Goal: Task Accomplishment & Management: Manage account settings

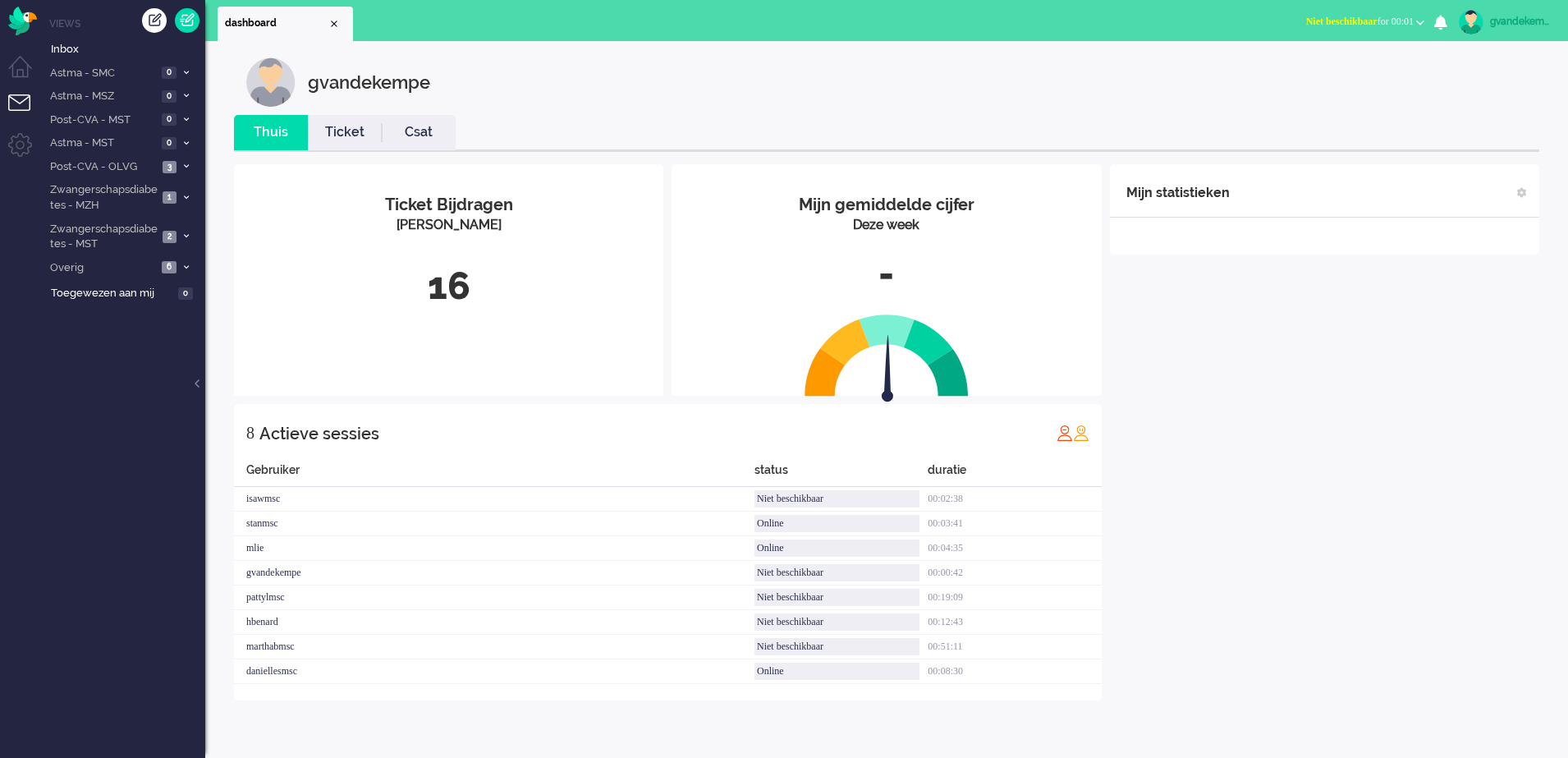
click at [1417, 22] on b "button" at bounding box center [1420, 22] width 9 height 6
click at [1305, 69] on label "Online" at bounding box center [1356, 73] width 130 height 14
click at [186, 167] on icon at bounding box center [187, 166] width 5 height 6
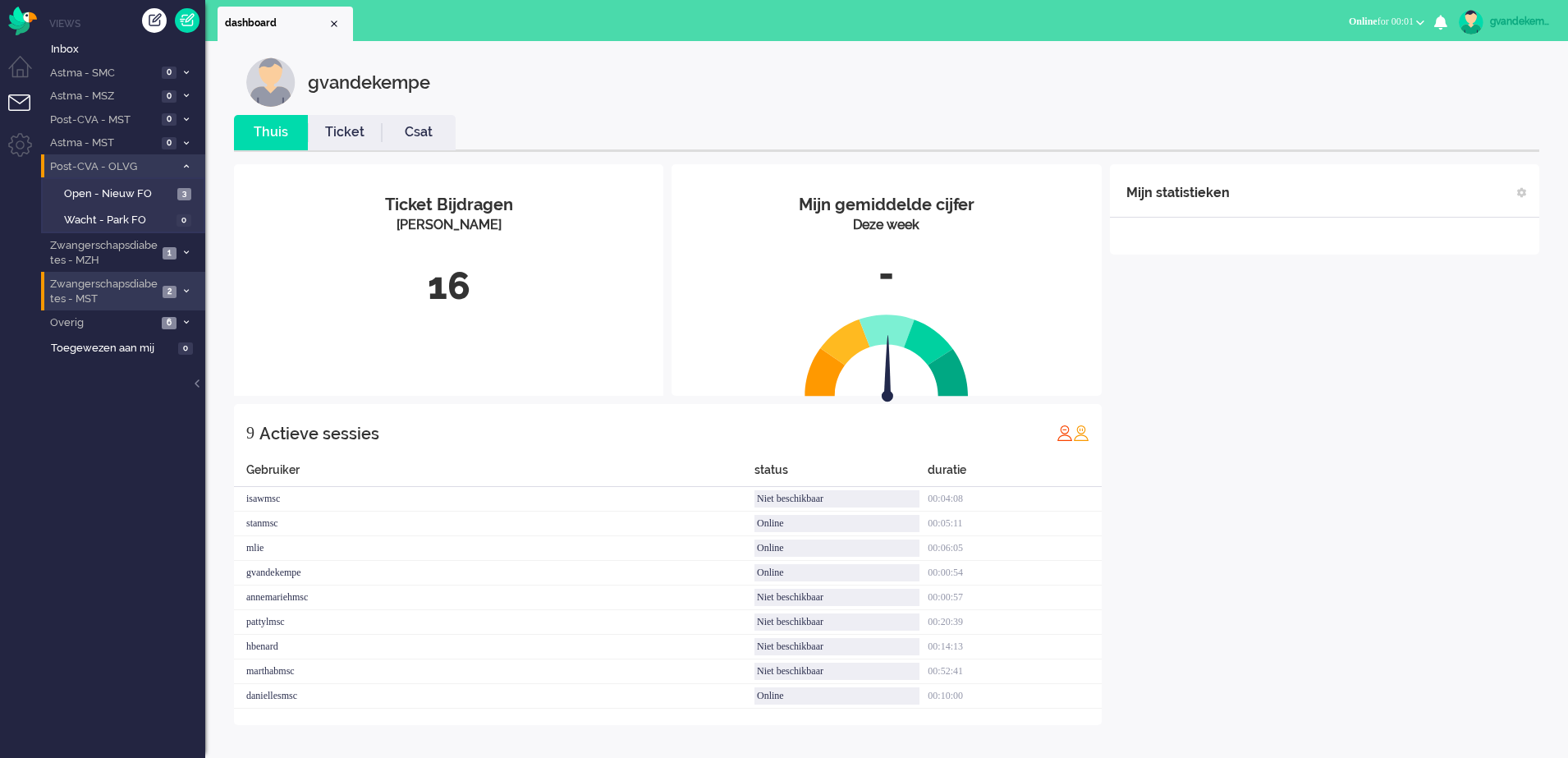
click at [187, 290] on icon at bounding box center [187, 291] width 5 height 6
click at [1337, 83] on div "gvandekempe" at bounding box center [898, 82] width 1305 height 49
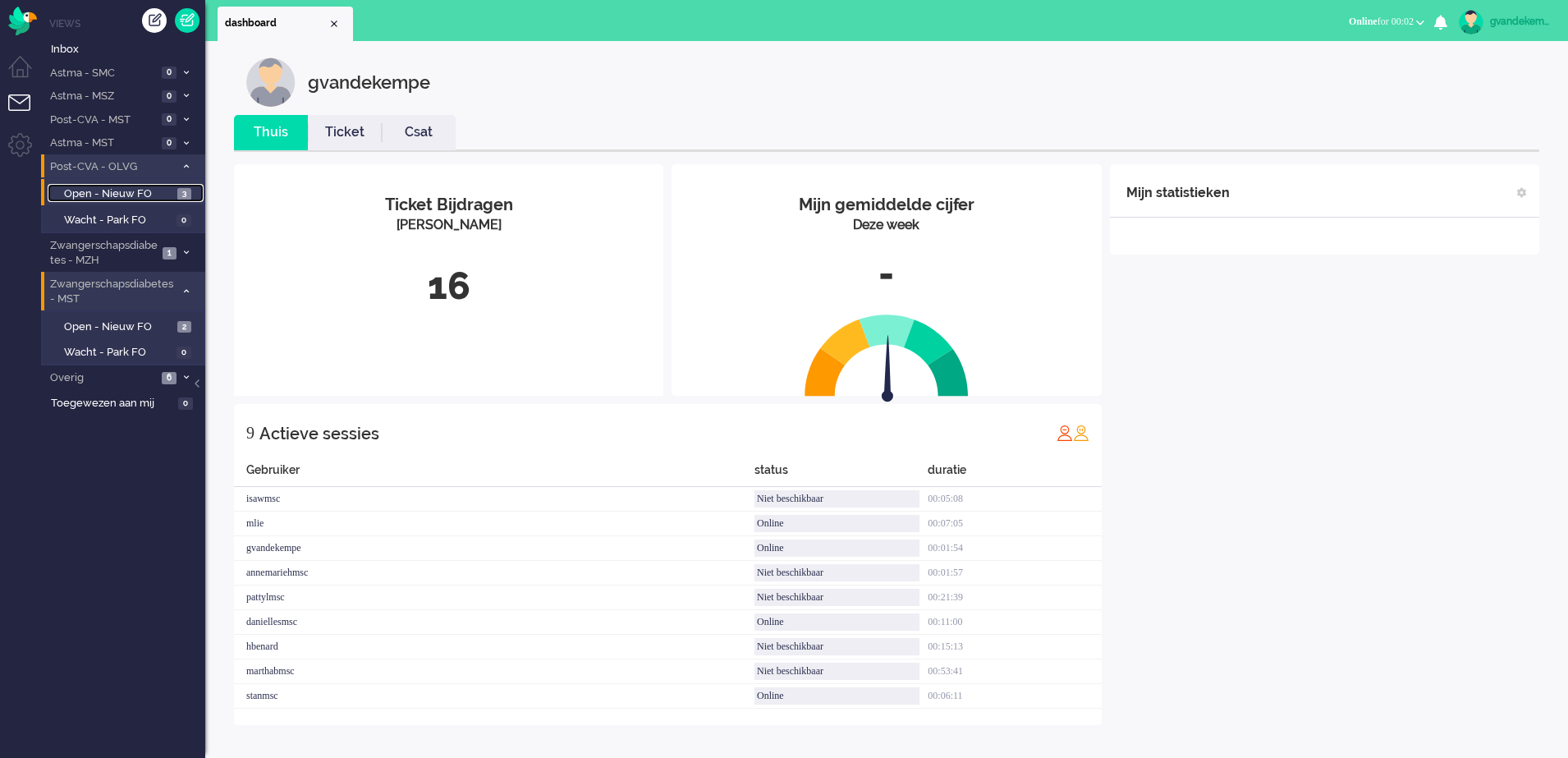
click at [158, 193] on span "Open - Nieuw FO" at bounding box center [118, 194] width 109 height 16
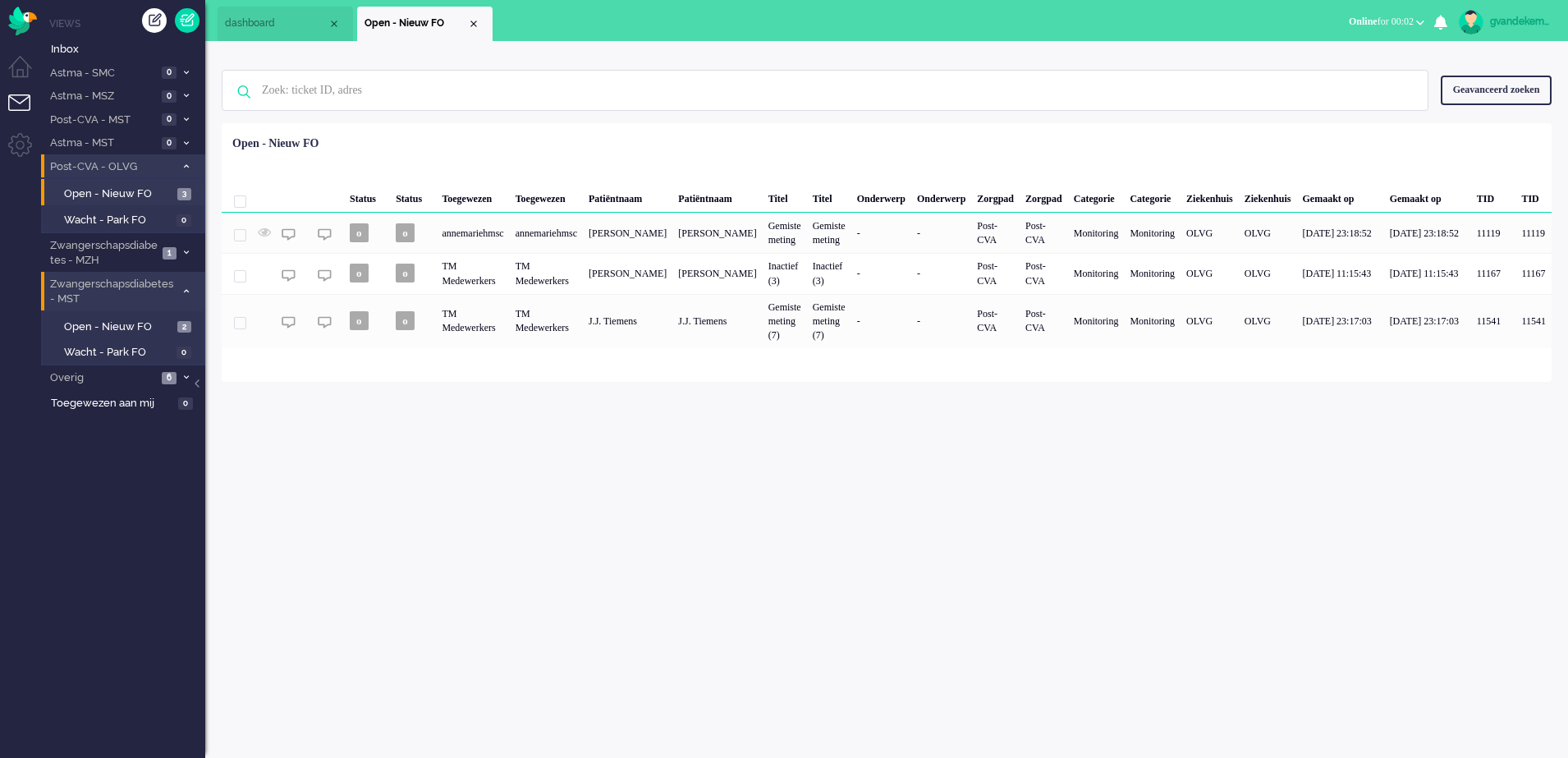
click at [179, 164] on li "Post-CVA - OLVG 3" at bounding box center [124, 167] width 164 height 24
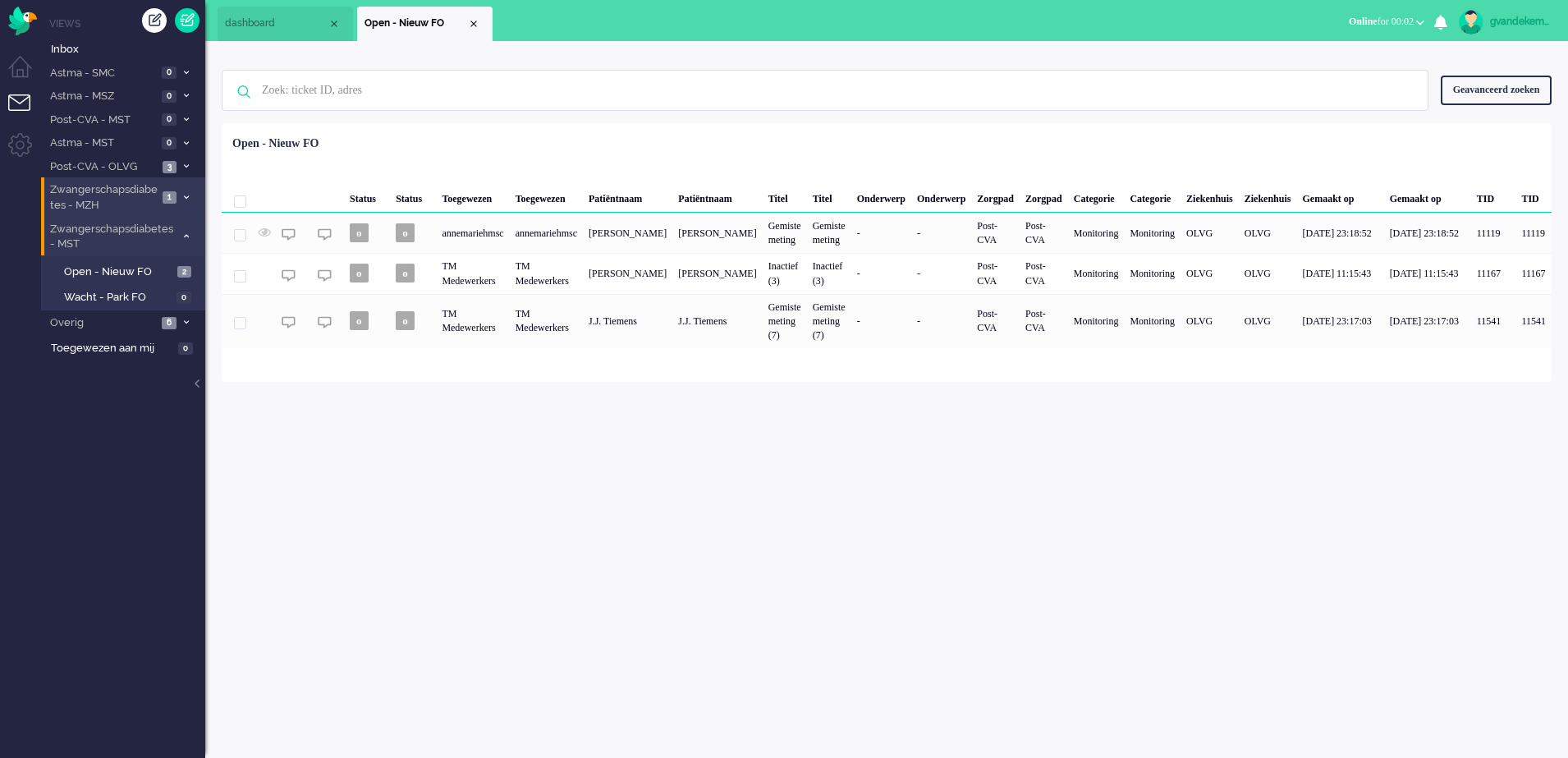
click at [186, 198] on icon at bounding box center [187, 197] width 5 height 6
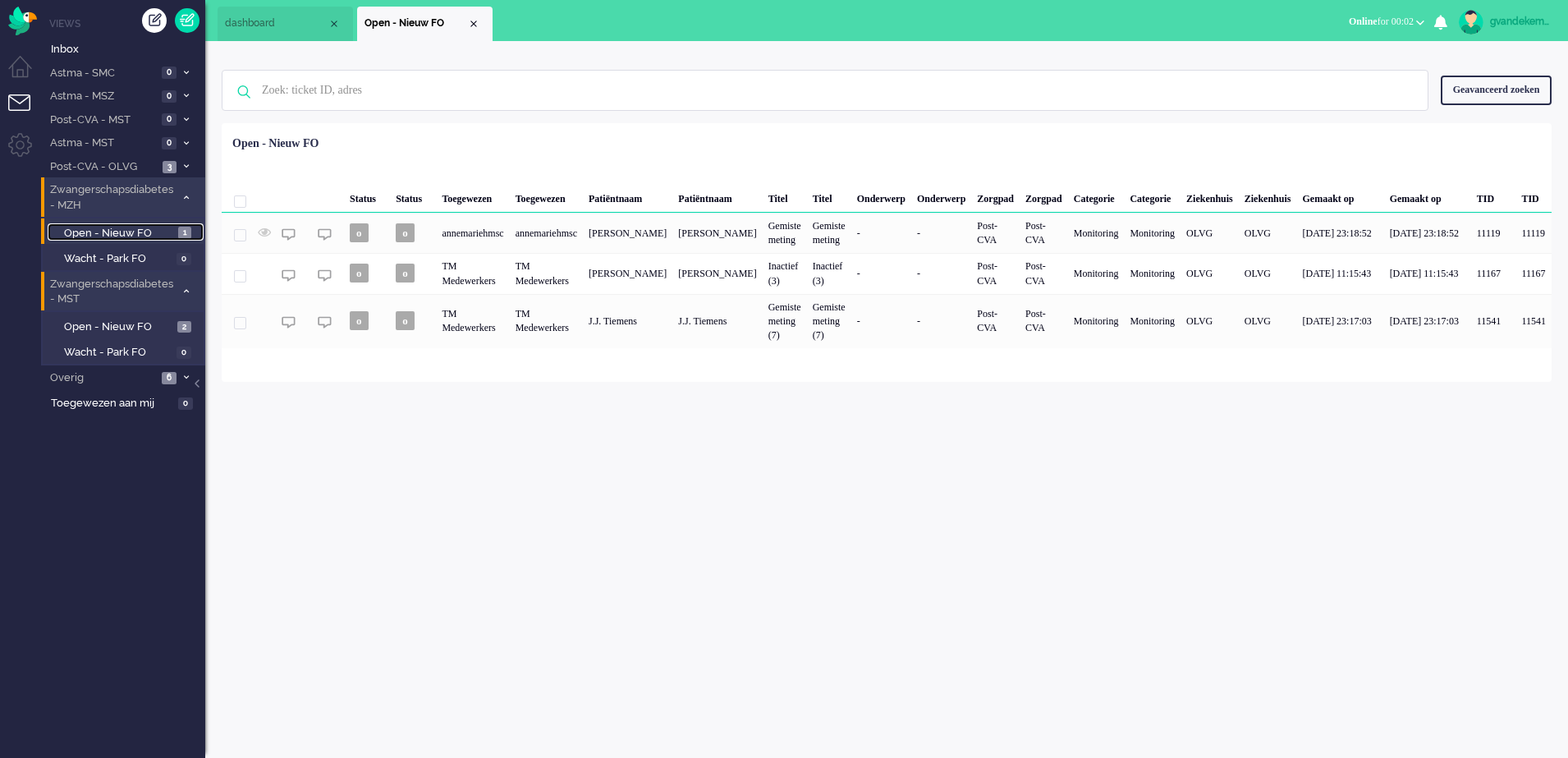
click at [157, 232] on span "Open - Nieuw FO" at bounding box center [118, 233] width 110 height 16
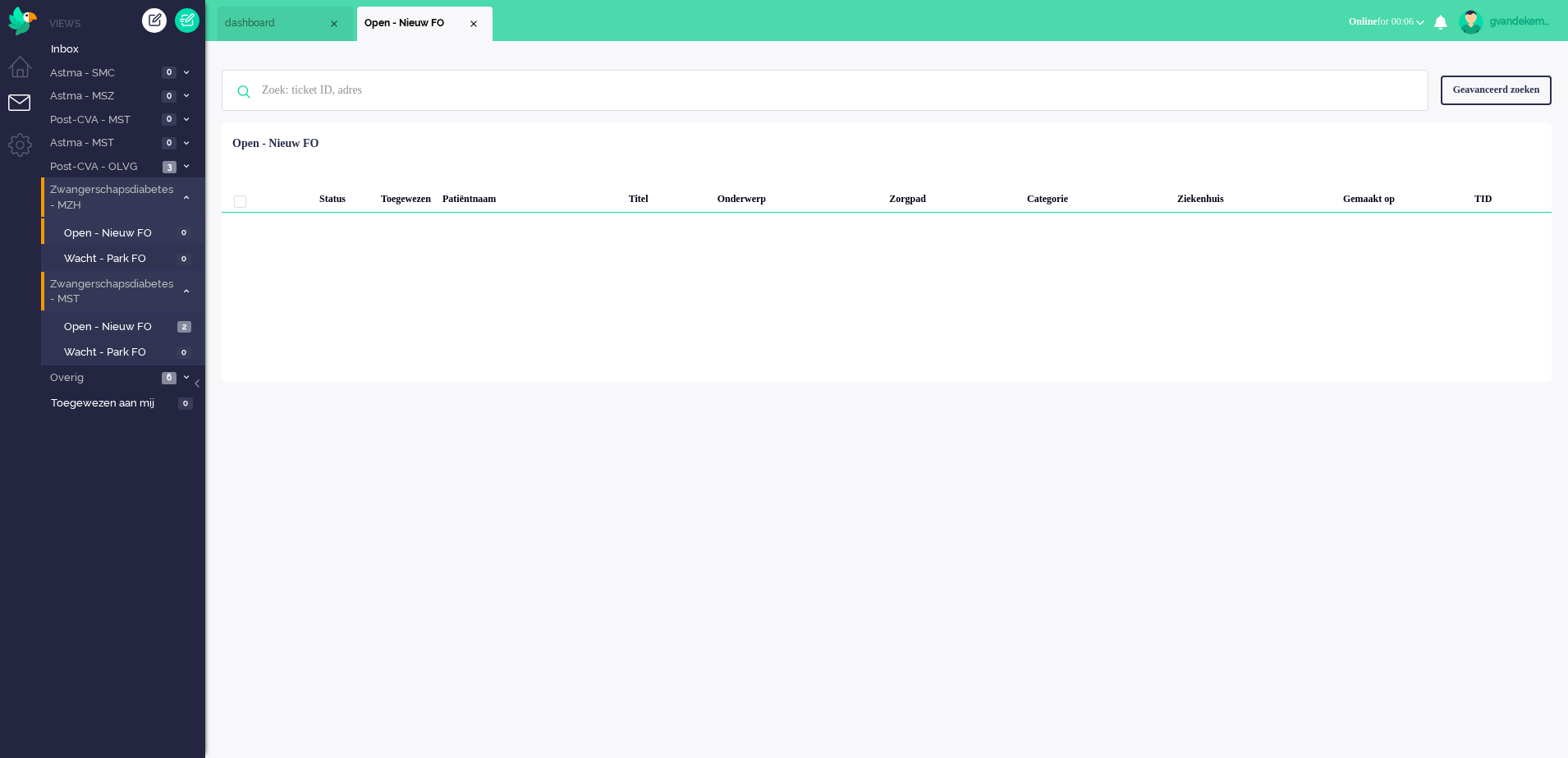
click at [1501, 588] on div "gvandekempe Thuis Ticket Csat Mijn gemiddelde cijfer Deze week - Ticket Bijdrag…" at bounding box center [886, 400] width 1362 height 717
click at [1474, 516] on div "gvandekempe Thuis Ticket Csat Mijn gemiddelde cijfer Deze week - Ticket Bijdrag…" at bounding box center [886, 400] width 1362 height 717
click at [184, 196] on icon at bounding box center [187, 197] width 5 height 6
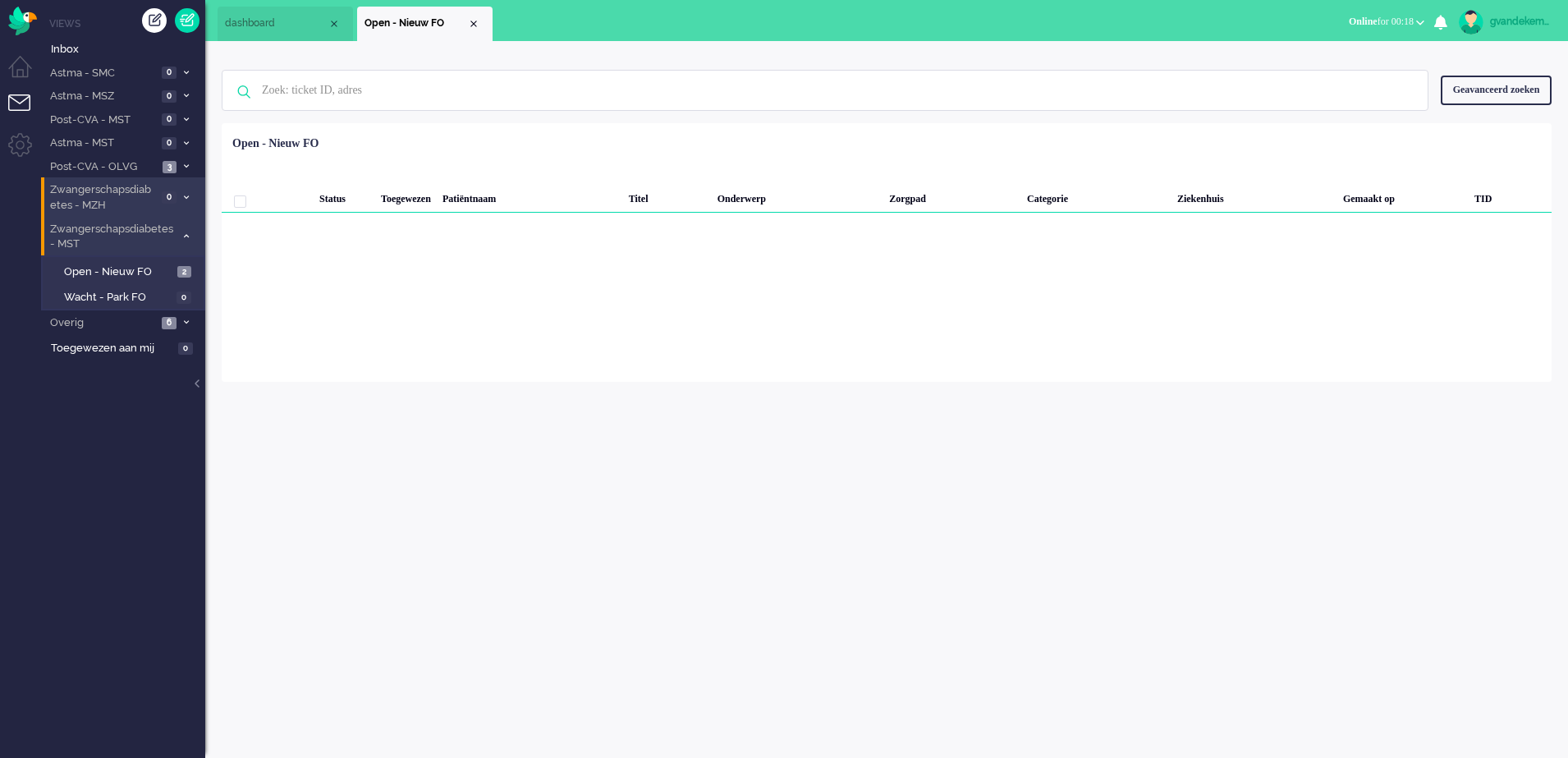
click at [184, 163] on icon at bounding box center [187, 166] width 5 height 6
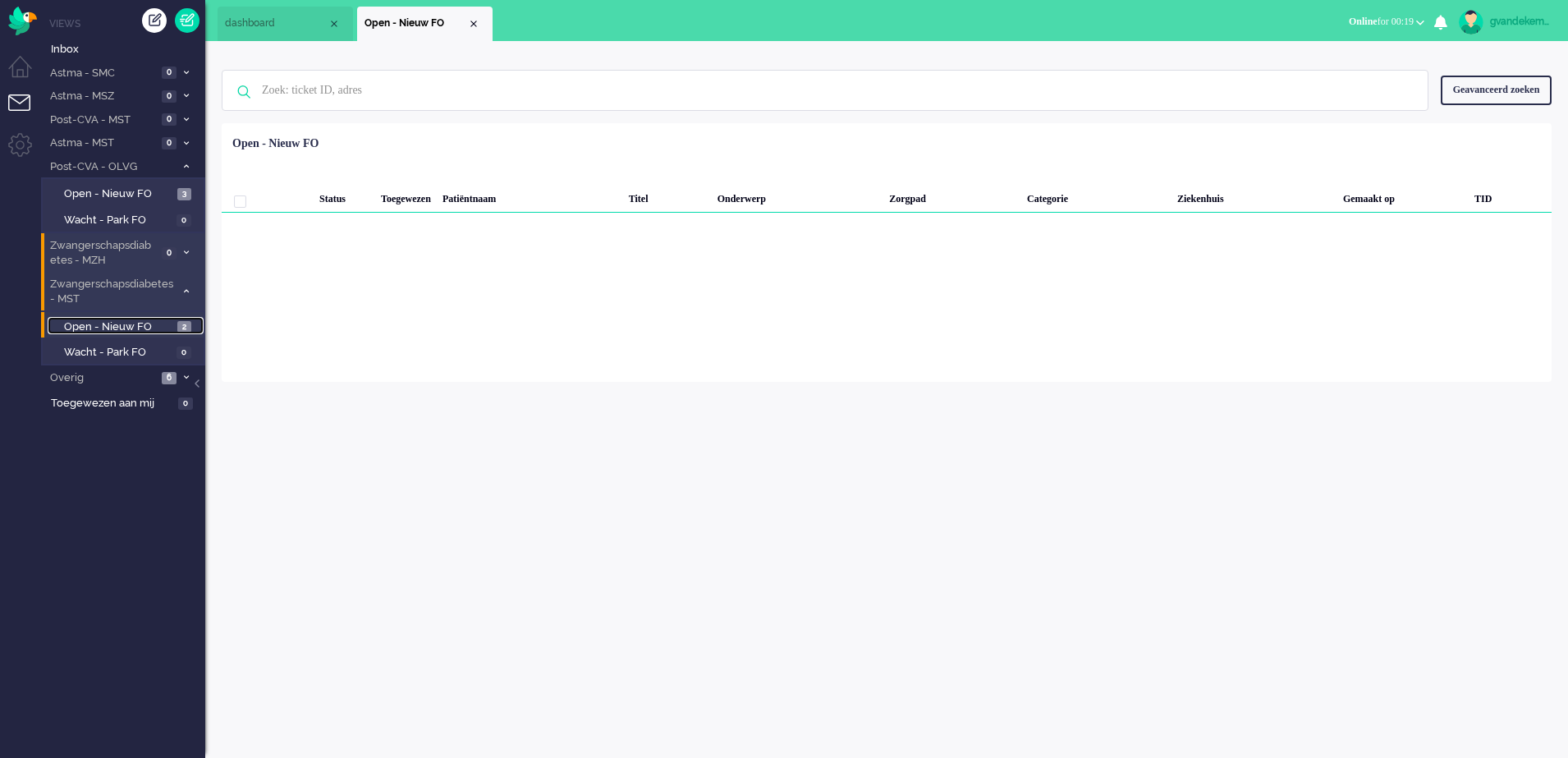
click at [167, 324] on span "Open - Nieuw FO" at bounding box center [118, 328] width 109 height 16
